Goal: Check status: Check status

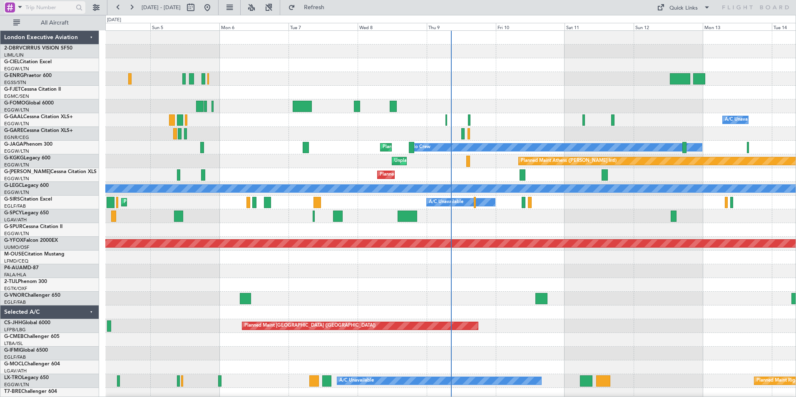
click at [20, 8] on span at bounding box center [20, 7] width 10 height 10
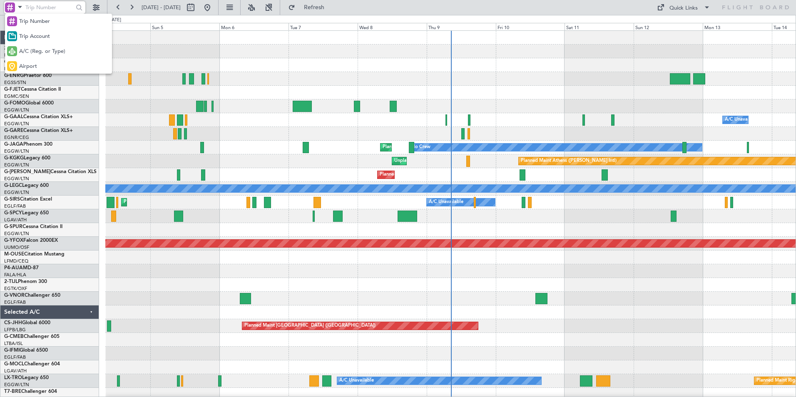
drag, startPoint x: 22, startPoint y: 47, endPoint x: 37, endPoint y: 18, distance: 32.8
click at [22, 48] on span "A/C (Reg. or Type)" at bounding box center [42, 51] width 46 height 8
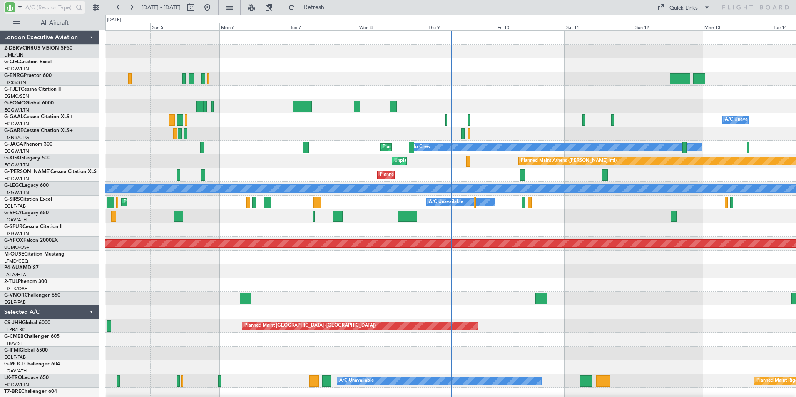
click at [40, 10] on input "text" at bounding box center [49, 7] width 48 height 12
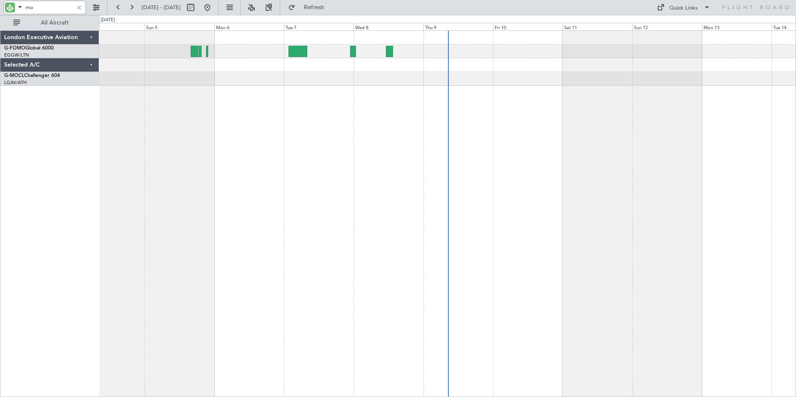
type input "m"
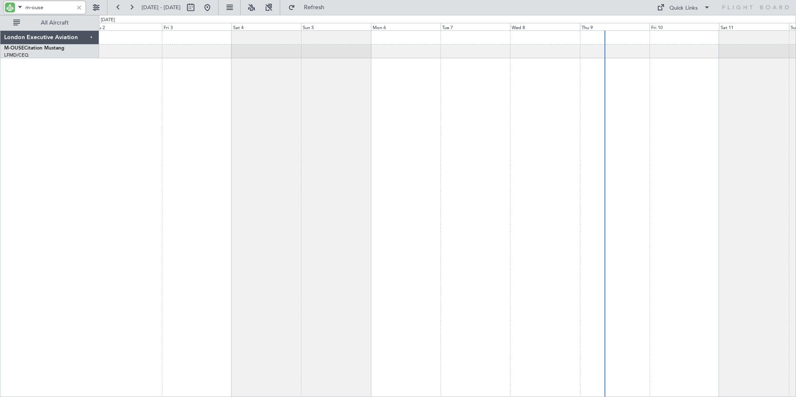
click at [482, 70] on div at bounding box center [447, 213] width 697 height 367
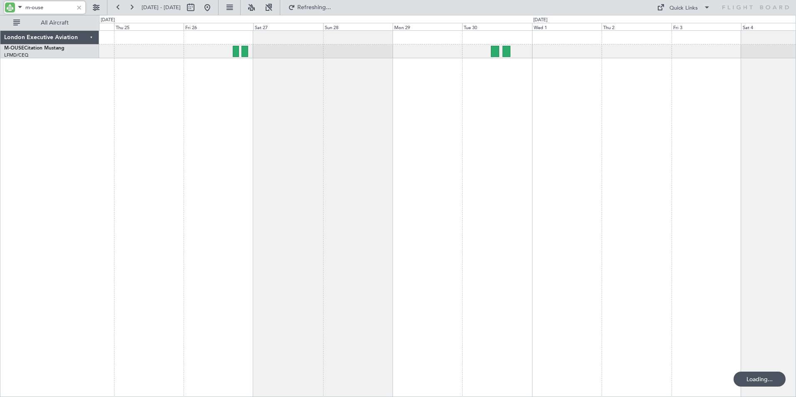
click at [483, 75] on div at bounding box center [447, 213] width 697 height 367
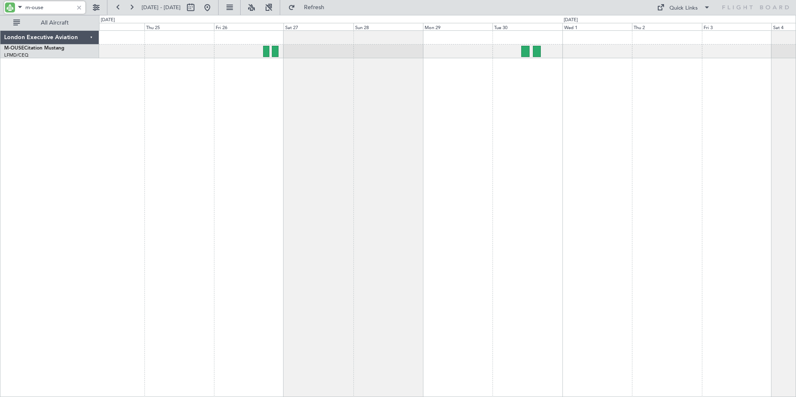
drag, startPoint x: 56, startPoint y: 7, endPoint x: -2, endPoint y: -8, distance: 59.8
click at [0, 0] on html "m-ouse [DATE] - [DATE] Refresh Quick Links All Aircraft London Executive Aviati…" at bounding box center [398, 198] width 796 height 397
type input "cs-jhh"
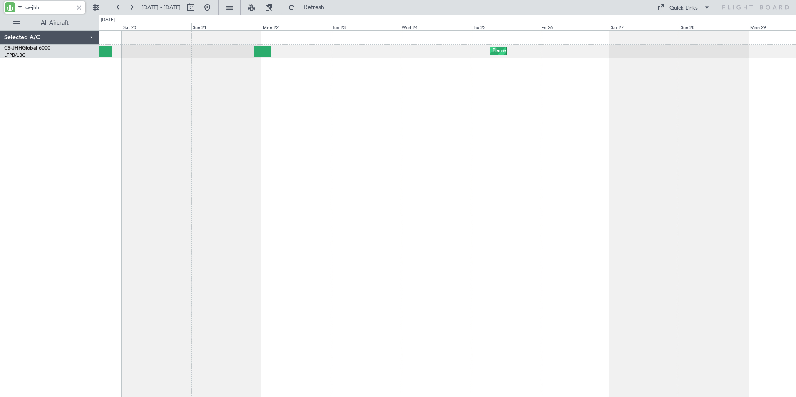
click at [635, 138] on div "Planned Maint [GEOGRAPHIC_DATA] ([GEOGRAPHIC_DATA]) Owner Planned Maint [GEOGRA…" at bounding box center [447, 213] width 697 height 367
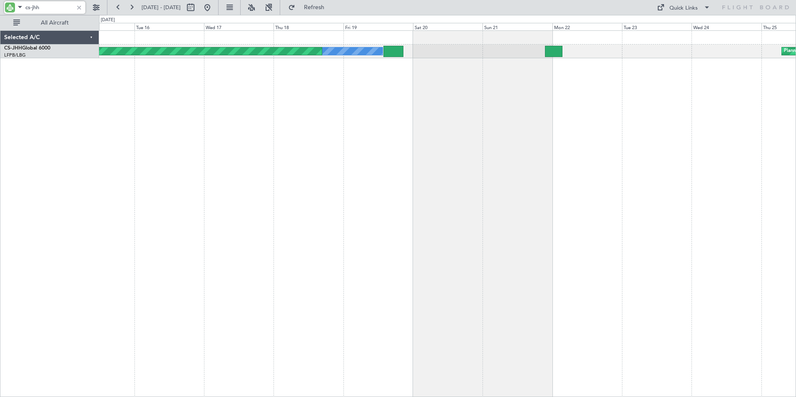
click at [635, 117] on div "Planned Maint [GEOGRAPHIC_DATA] ([GEOGRAPHIC_DATA]) Owner Planned Maint [GEOGRA…" at bounding box center [447, 213] width 697 height 367
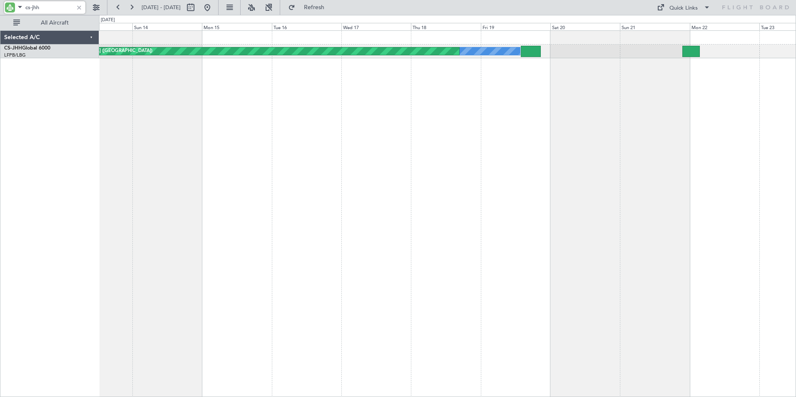
click at [560, 118] on div "Owner Planned Maint [GEOGRAPHIC_DATA] ([GEOGRAPHIC_DATA]) Planned Maint [GEOGRA…" at bounding box center [447, 213] width 697 height 367
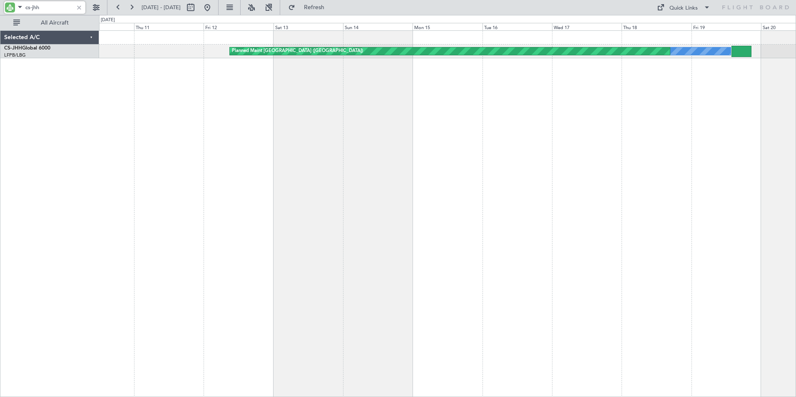
click at [534, 126] on div "Owner Planned Maint [GEOGRAPHIC_DATA] ([GEOGRAPHIC_DATA])" at bounding box center [447, 213] width 697 height 367
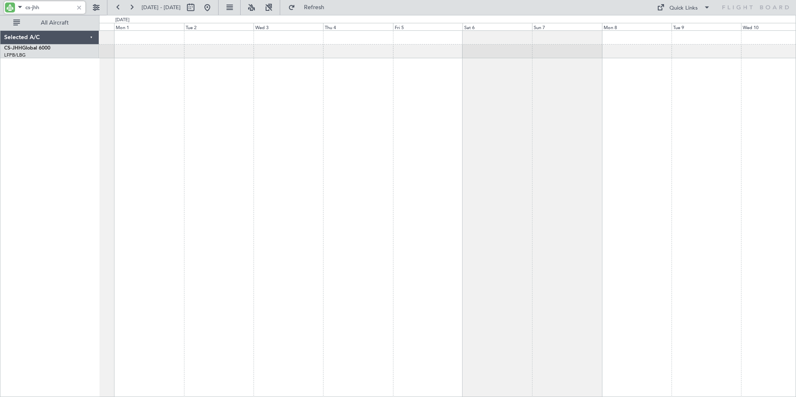
click at [599, 107] on div "Planned Maint [GEOGRAPHIC_DATA] ([GEOGRAPHIC_DATA]) Owner" at bounding box center [447, 213] width 697 height 367
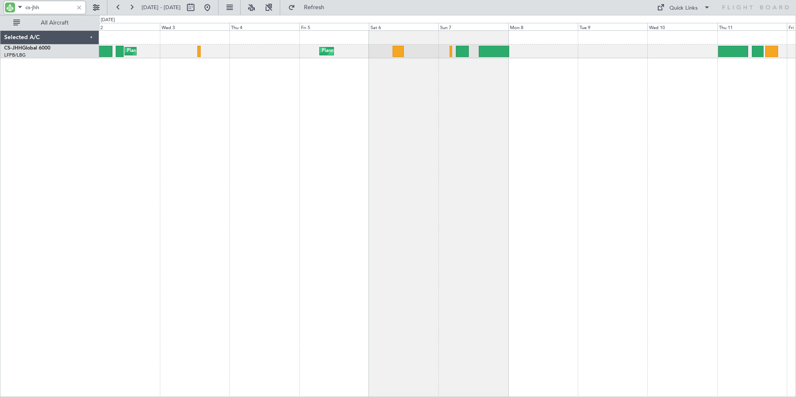
click at [274, 92] on div "Planned Maint [GEOGRAPHIC_DATA] ([GEOGRAPHIC_DATA]) Planned Maint [GEOGRAPHIC_D…" at bounding box center [447, 213] width 697 height 367
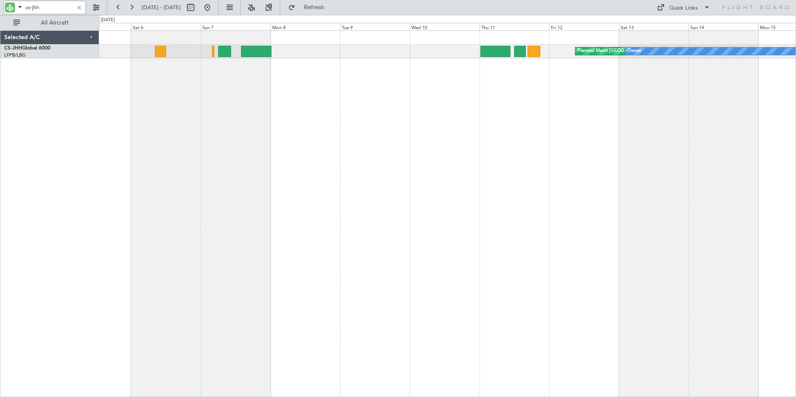
click at [330, 110] on div "Planned Maint [GEOGRAPHIC_DATA] ([GEOGRAPHIC_DATA]) Owner Planned Maint [GEOGRA…" at bounding box center [447, 213] width 697 height 367
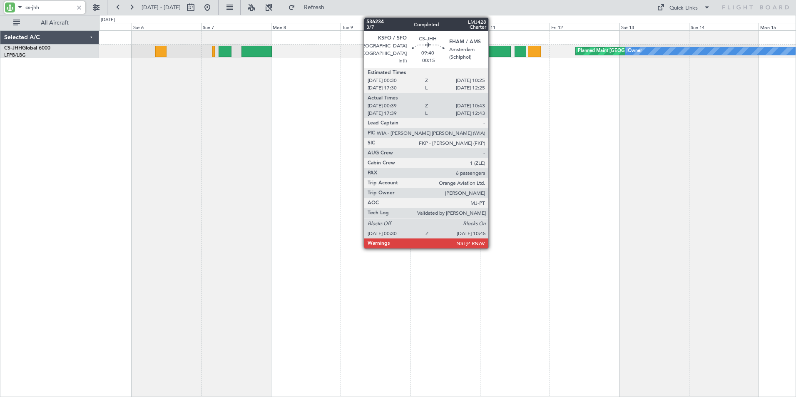
click at [492, 51] on div at bounding box center [496, 51] width 30 height 11
click at [495, 52] on div at bounding box center [496, 51] width 30 height 11
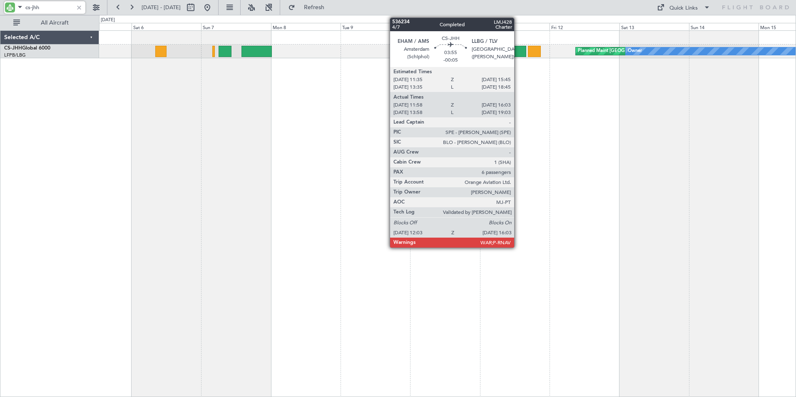
click at [518, 52] on div at bounding box center [521, 51] width 12 height 11
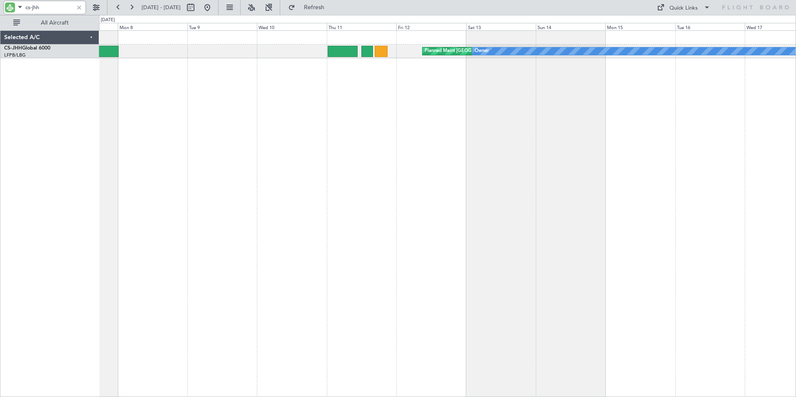
click at [467, 102] on div "Planned Maint [GEOGRAPHIC_DATA] ([GEOGRAPHIC_DATA]) Owner Planned Maint [GEOGRA…" at bounding box center [447, 213] width 697 height 367
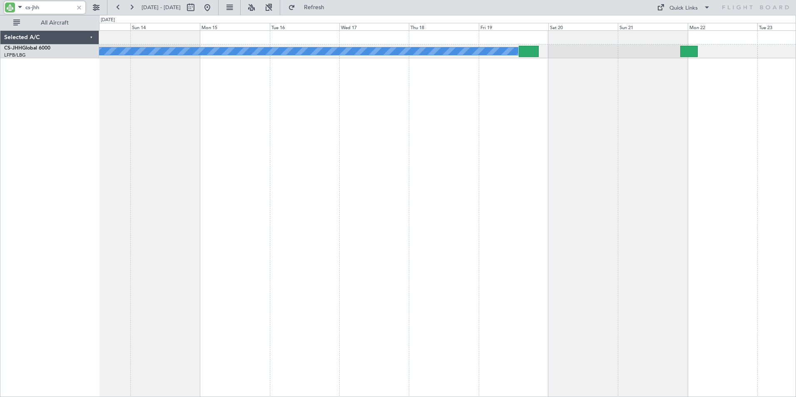
click at [289, 150] on div "Planned Maint [GEOGRAPHIC_DATA] ([GEOGRAPHIC_DATA]) Owner Planned Maint [GEOGRA…" at bounding box center [447, 213] width 697 height 367
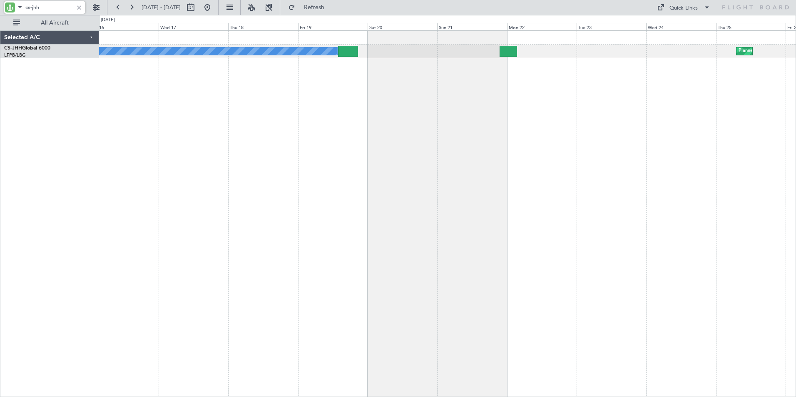
click at [469, 132] on div "Planned Maint [GEOGRAPHIC_DATA] ([GEOGRAPHIC_DATA]) Owner Planned Maint [GEOGRA…" at bounding box center [447, 213] width 697 height 367
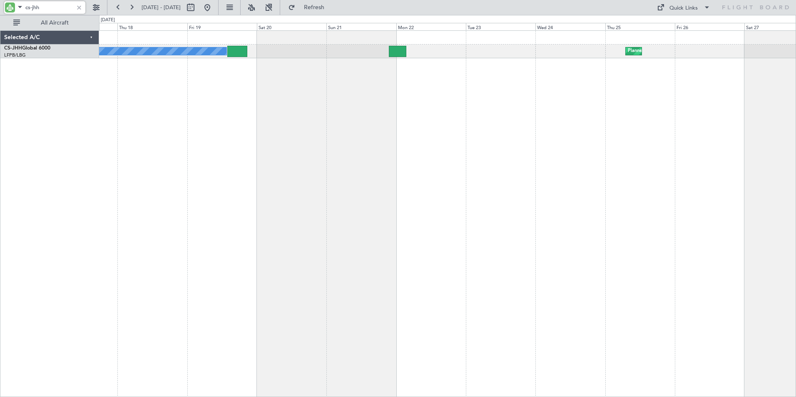
click at [476, 156] on div "Planned Maint [GEOGRAPHIC_DATA] ([GEOGRAPHIC_DATA]) Owner Planned Maint [GEOGRA…" at bounding box center [447, 213] width 697 height 367
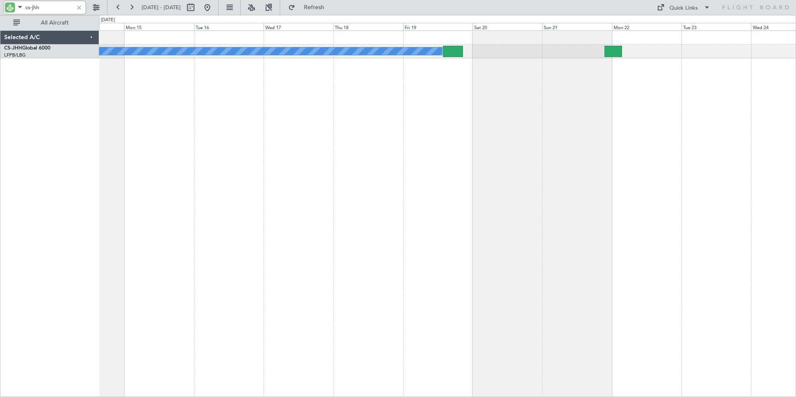
click at [589, 155] on div "Planned Maint [GEOGRAPHIC_DATA] ([GEOGRAPHIC_DATA]) Owner Planned Maint [GEOGRA…" at bounding box center [447, 213] width 697 height 367
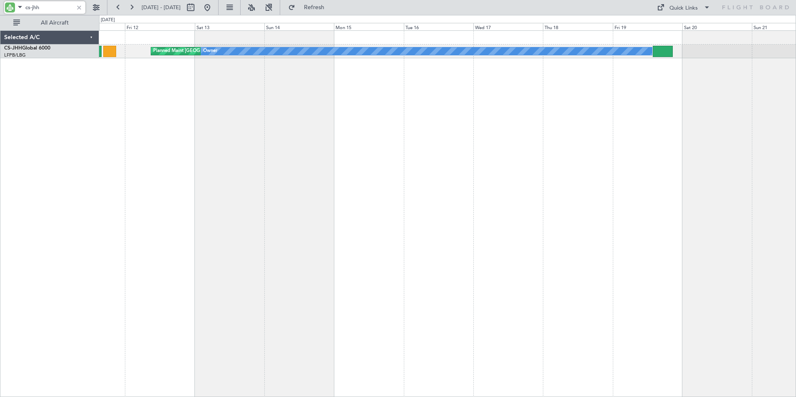
click at [635, 108] on div "Planned Maint [GEOGRAPHIC_DATA] ([GEOGRAPHIC_DATA]) Owner" at bounding box center [447, 213] width 697 height 367
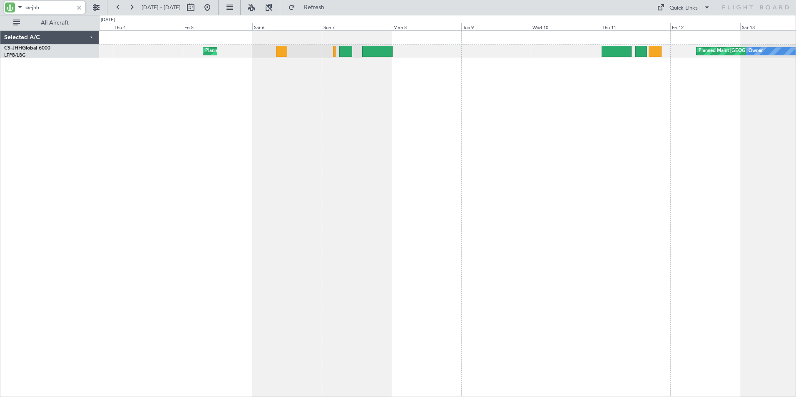
click at [532, 101] on div "Planned Maint [GEOGRAPHIC_DATA] ([GEOGRAPHIC_DATA]) Owner Planned Maint [GEOGRA…" at bounding box center [447, 213] width 697 height 367
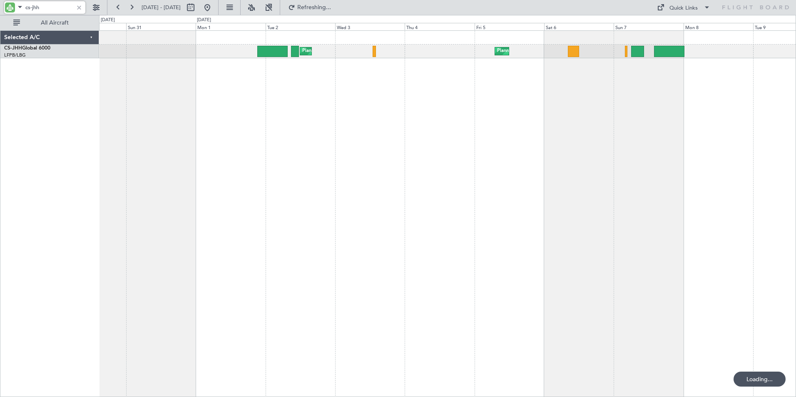
click at [530, 87] on div "Planned Maint [GEOGRAPHIC_DATA] ([GEOGRAPHIC_DATA]) Planned Maint [GEOGRAPHIC_D…" at bounding box center [447, 213] width 697 height 367
click at [129, 117] on div "Planned Maint [GEOGRAPHIC_DATA] ([GEOGRAPHIC_DATA]) Planned Maint [GEOGRAPHIC_D…" at bounding box center [447, 213] width 697 height 367
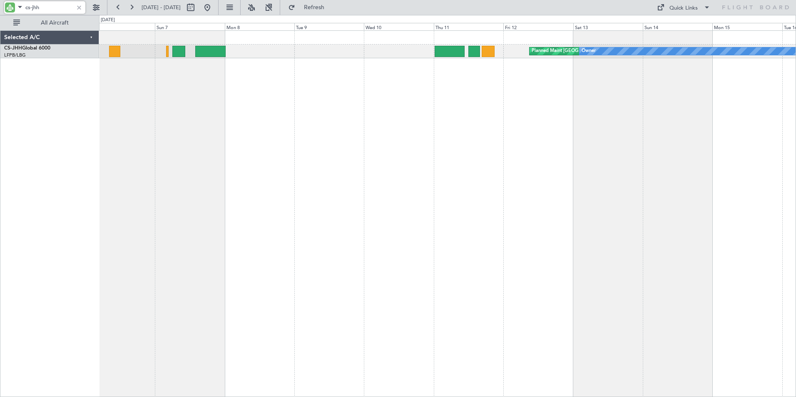
click at [86, 146] on div "Planned Maint [GEOGRAPHIC_DATA] ([GEOGRAPHIC_DATA]) Owner Planned Maint [GEOGRA…" at bounding box center [398, 206] width 796 height 382
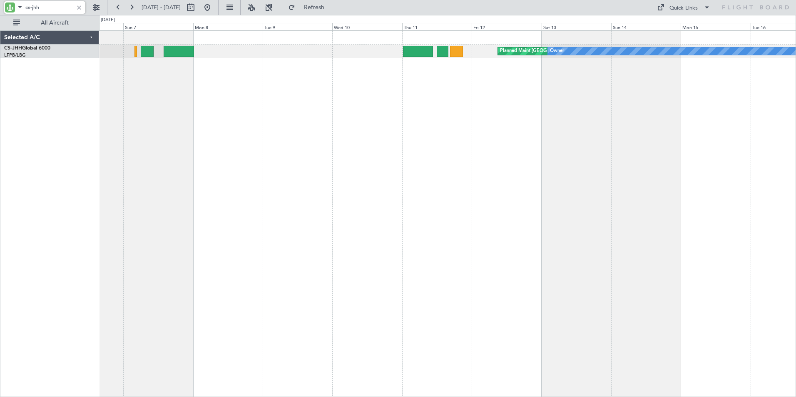
click at [391, 112] on div "Planned Maint [GEOGRAPHIC_DATA] ([GEOGRAPHIC_DATA]) Owner Planned Maint [GEOGRA…" at bounding box center [447, 213] width 697 height 367
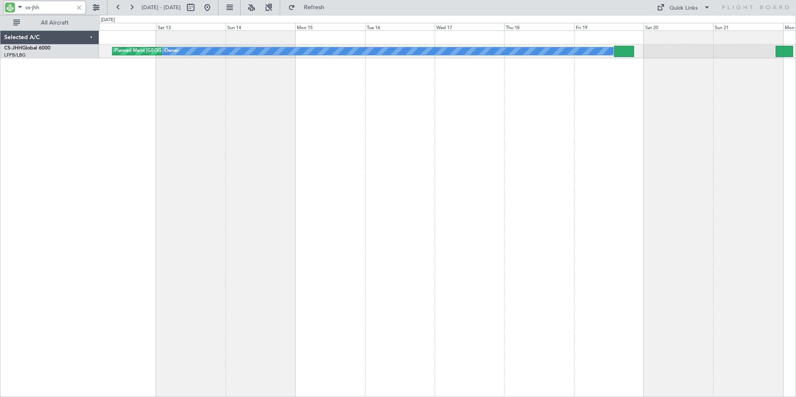
click at [237, 132] on div "Planned Maint [GEOGRAPHIC_DATA] ([GEOGRAPHIC_DATA]) Owner" at bounding box center [447, 213] width 697 height 367
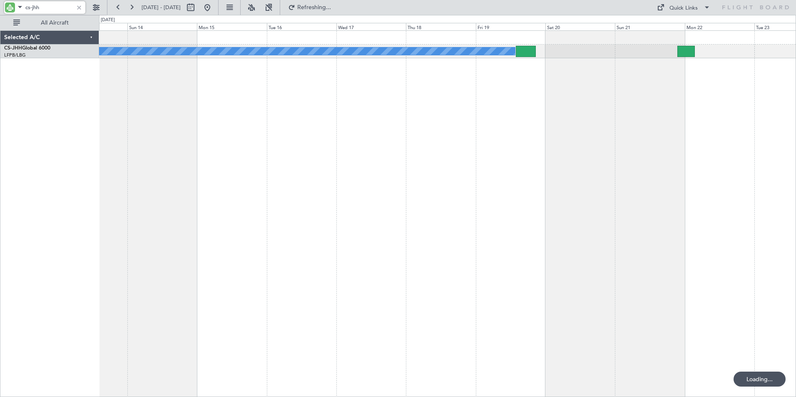
click at [461, 103] on div "Planned Maint [GEOGRAPHIC_DATA] ([GEOGRAPHIC_DATA]) Owner Planned Maint [GEOGRA…" at bounding box center [447, 213] width 697 height 367
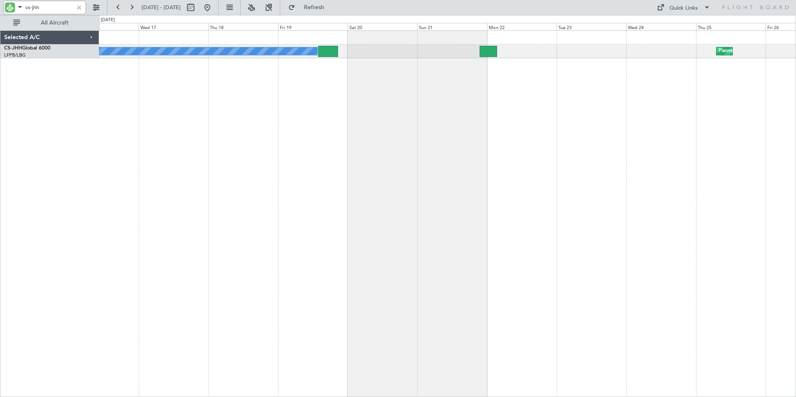
click at [504, 89] on div "Planned Maint [GEOGRAPHIC_DATA] ([GEOGRAPHIC_DATA]) Owner Planned Maint [GEOGRA…" at bounding box center [447, 213] width 697 height 367
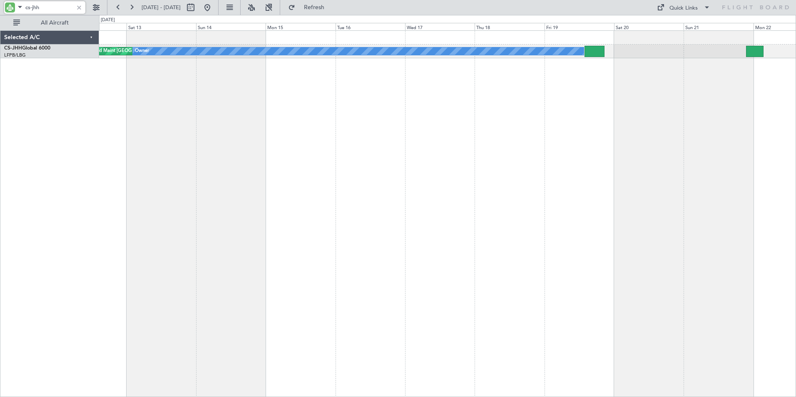
click at [626, 177] on div "Planned Maint [GEOGRAPHIC_DATA] ([GEOGRAPHIC_DATA]) Owner" at bounding box center [447, 213] width 697 height 367
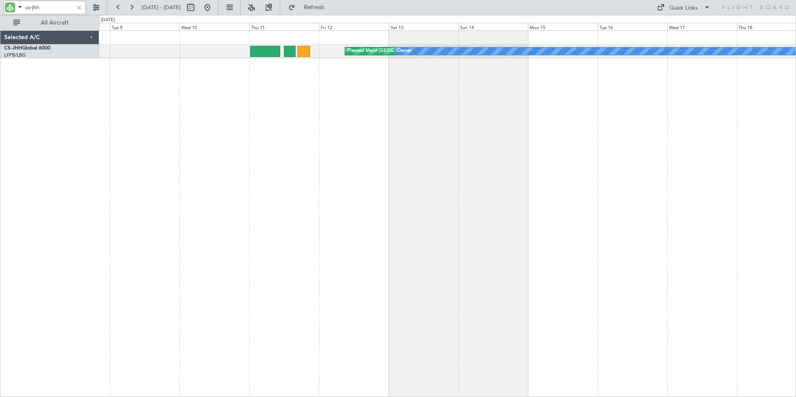
click at [585, 155] on div "Planned Maint [GEOGRAPHIC_DATA] ([GEOGRAPHIC_DATA]) Owner" at bounding box center [447, 213] width 697 height 367
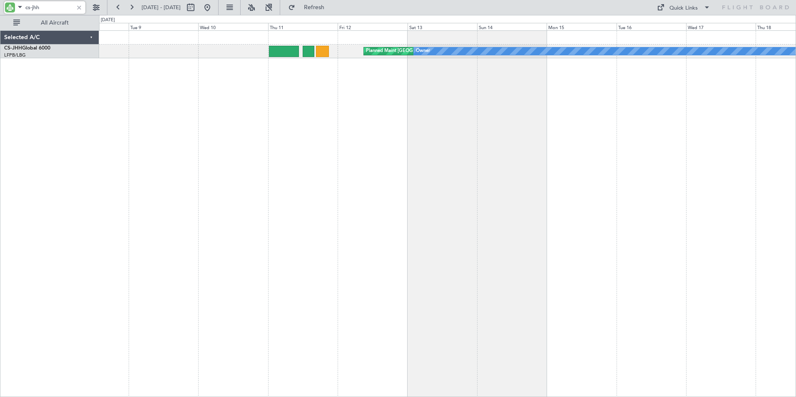
click at [366, 134] on div "Planned Maint [GEOGRAPHIC_DATA] ([GEOGRAPHIC_DATA]) Owner" at bounding box center [447, 213] width 697 height 367
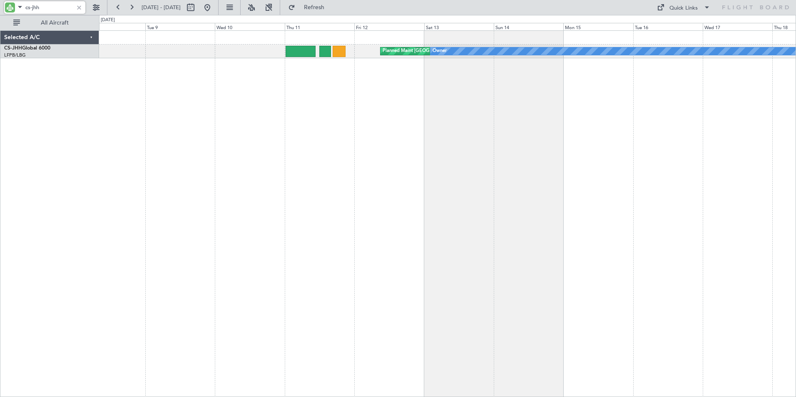
click at [351, 105] on div "Planned Maint [GEOGRAPHIC_DATA] ([GEOGRAPHIC_DATA]) Owner" at bounding box center [447, 213] width 697 height 367
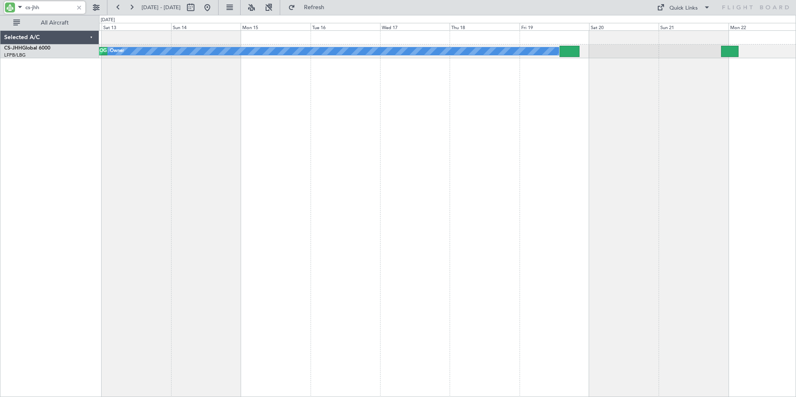
click at [329, 165] on div "Planned Maint [GEOGRAPHIC_DATA] ([GEOGRAPHIC_DATA]) Owner Planned Maint [GEOGRA…" at bounding box center [447, 213] width 697 height 367
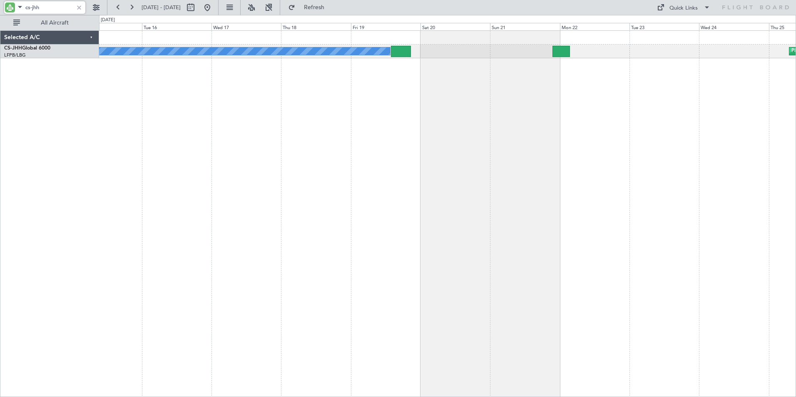
click at [570, 148] on div "Planned Maint [GEOGRAPHIC_DATA] ([GEOGRAPHIC_DATA]) Owner Planned Maint [GEOGRA…" at bounding box center [447, 213] width 697 height 367
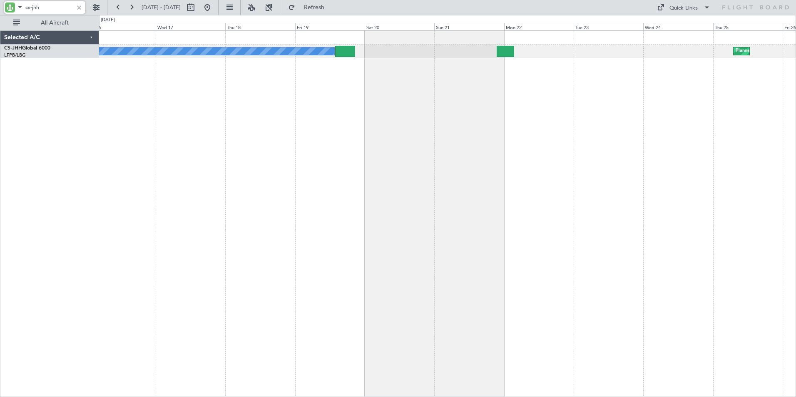
click at [631, 77] on div "Planned Maint [GEOGRAPHIC_DATA] ([GEOGRAPHIC_DATA]) Owner Planned Maint [GEOGRA…" at bounding box center [447, 213] width 697 height 367
